Goal: Task Accomplishment & Management: Use online tool/utility

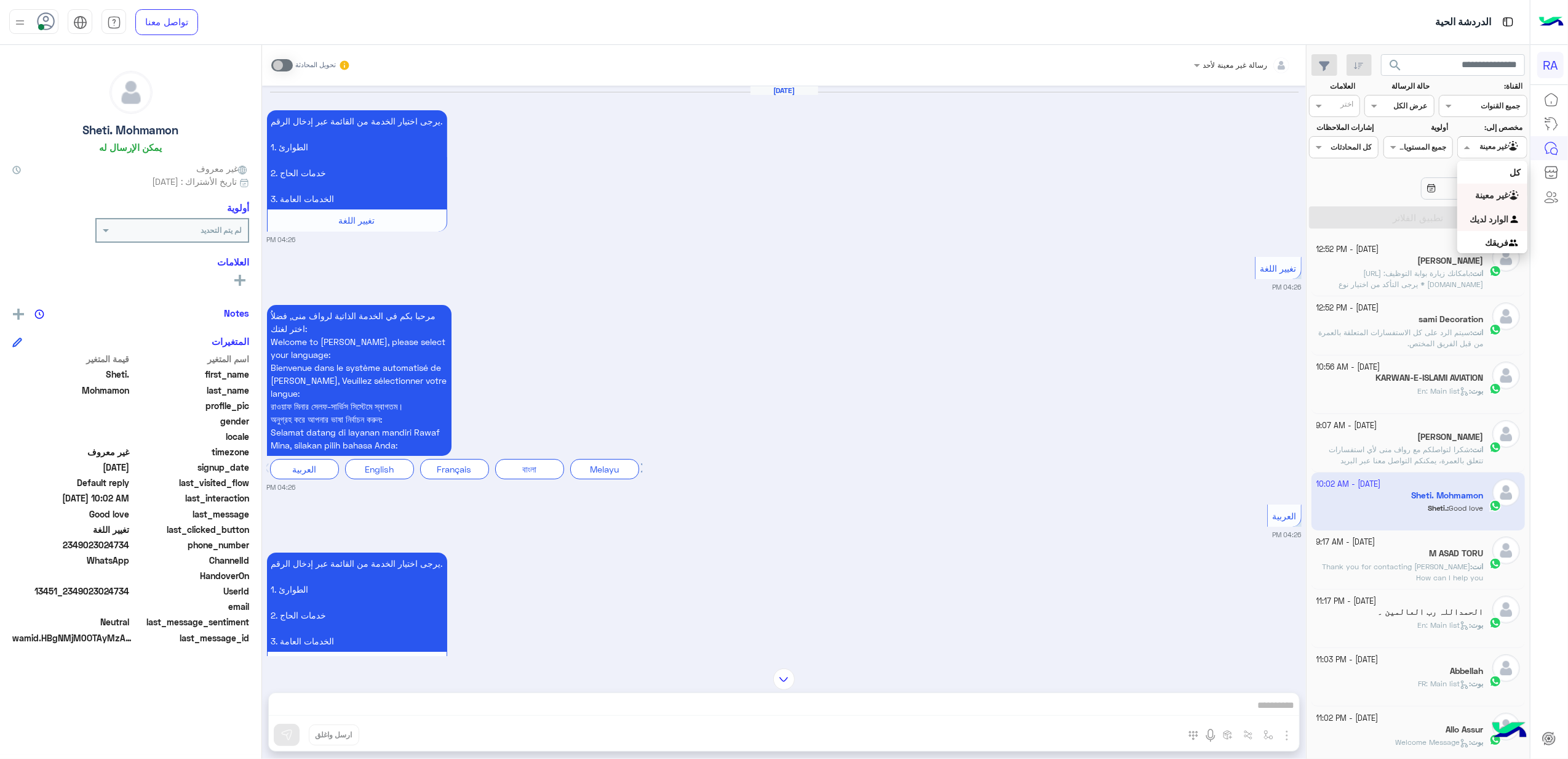
scroll to position [2417, 0]
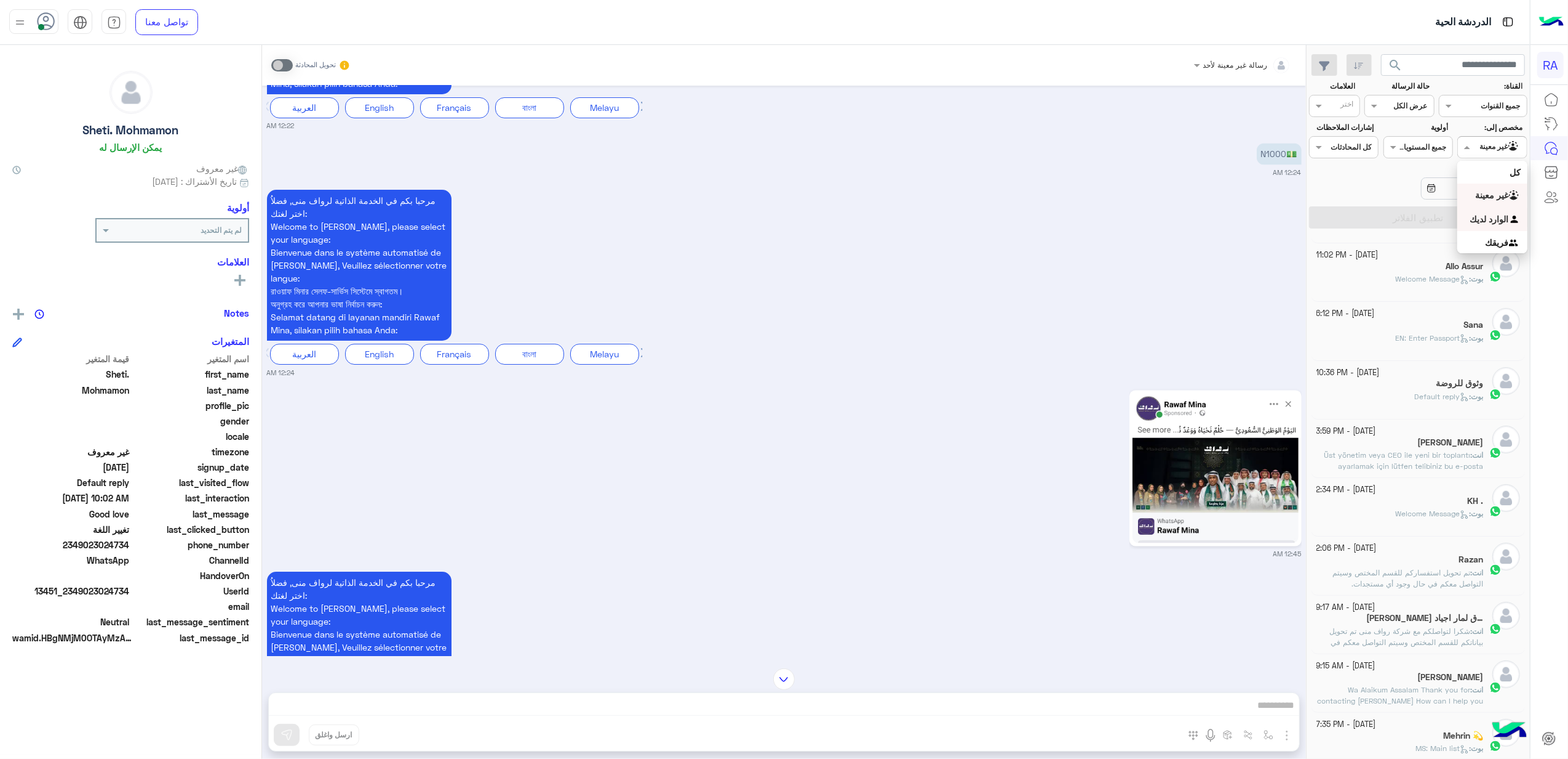
click at [1502, 223] on b "الوارد لديك" at bounding box center [1490, 218] width 39 height 10
click at [1498, 221] on button "تطبيق الفلاتر" at bounding box center [1419, 217] width 219 height 22
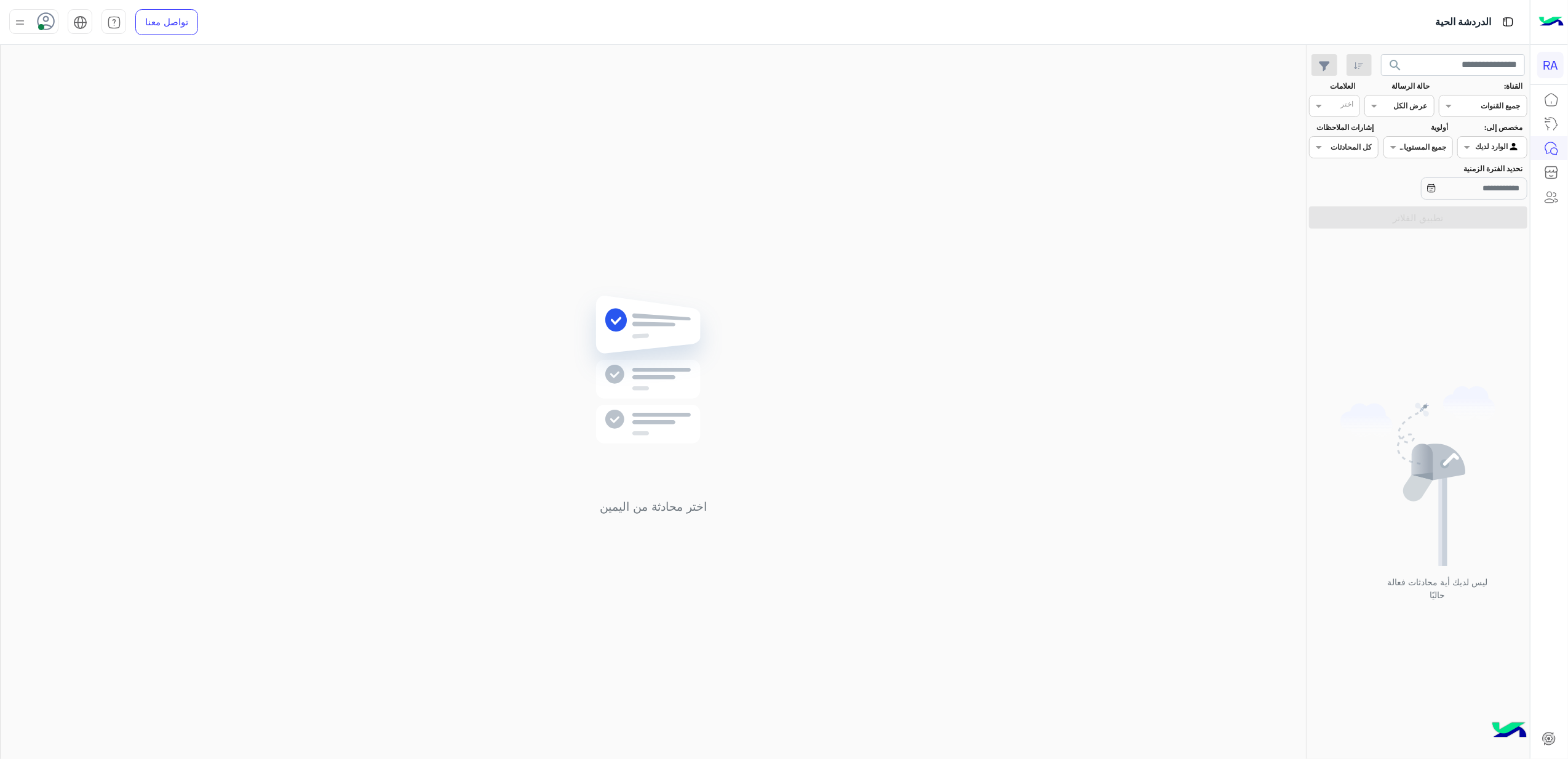
click at [1487, 150] on div at bounding box center [1493, 146] width 69 height 12
click at [1498, 188] on div "غير معينة" at bounding box center [1492, 196] width 70 height 24
click at [1497, 196] on input "تحديد الفترة الزمنية" at bounding box center [1474, 188] width 107 height 22
click at [1358, 217] on button "تطبيق الفلاتر" at bounding box center [1419, 217] width 219 height 22
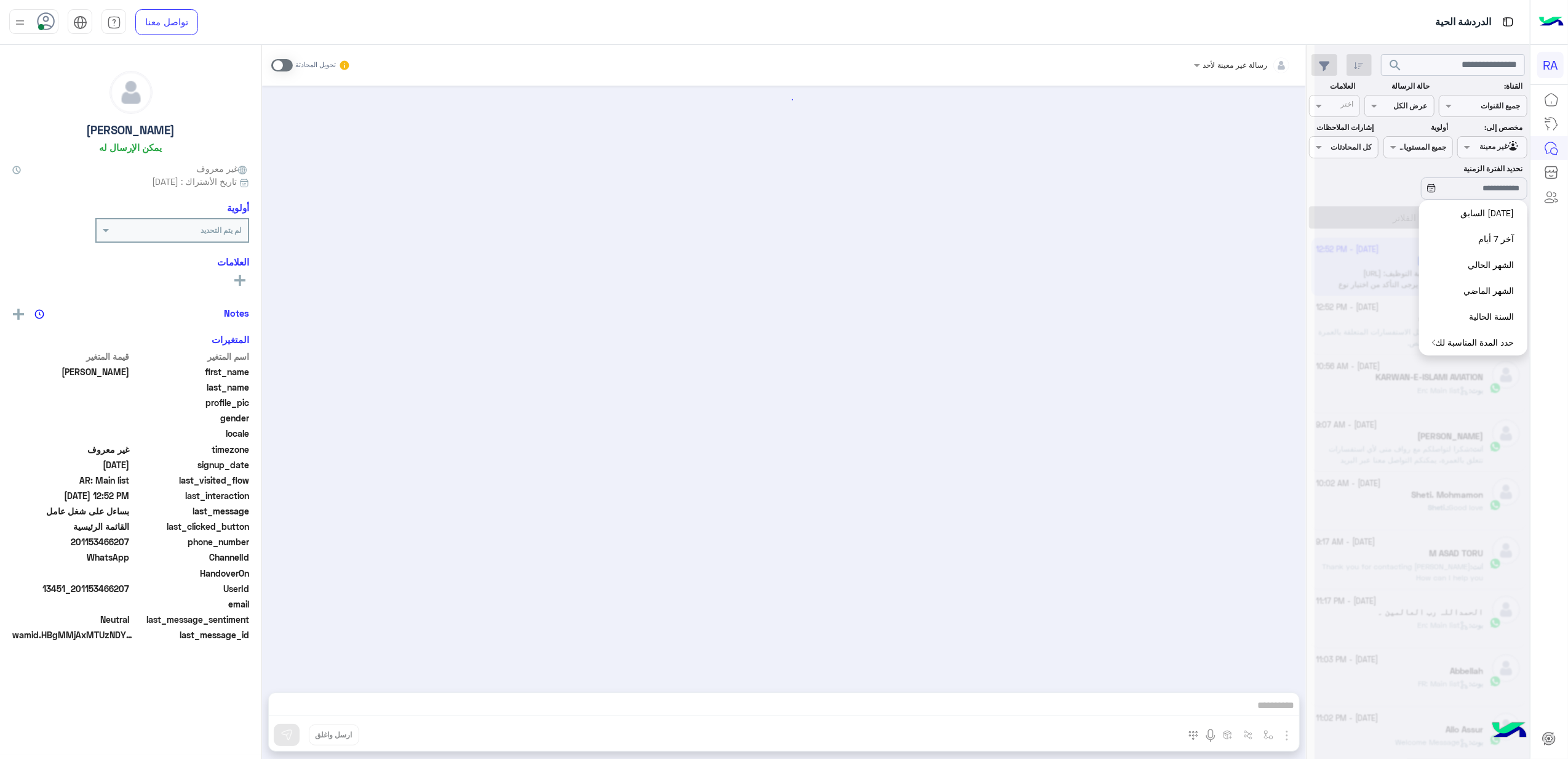
scroll to position [2098, 0]
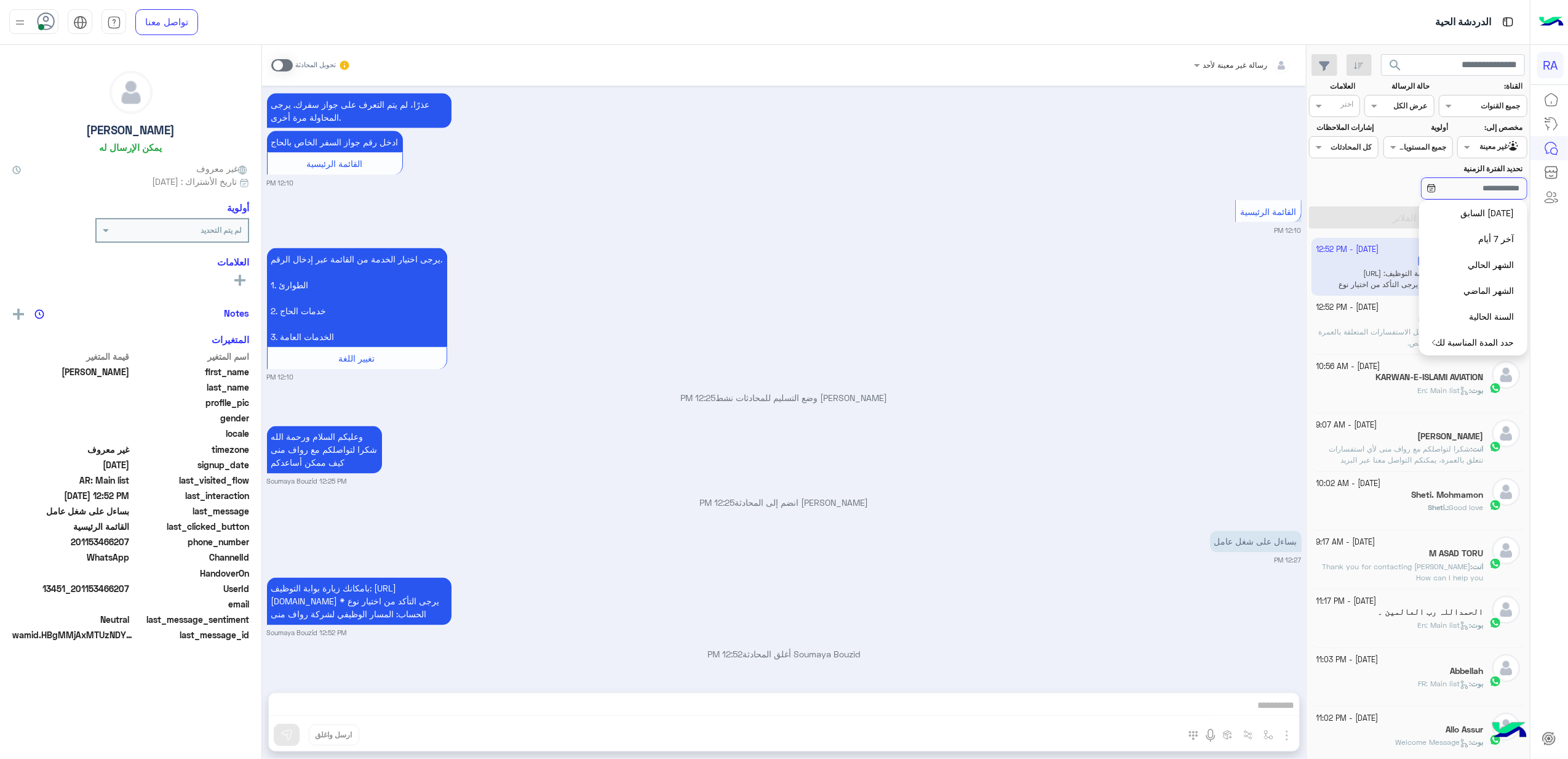
click at [1511, 188] on input "تحديد الفترة الزمنية" at bounding box center [1474, 188] width 107 height 22
